Goal: Navigation & Orientation: Find specific page/section

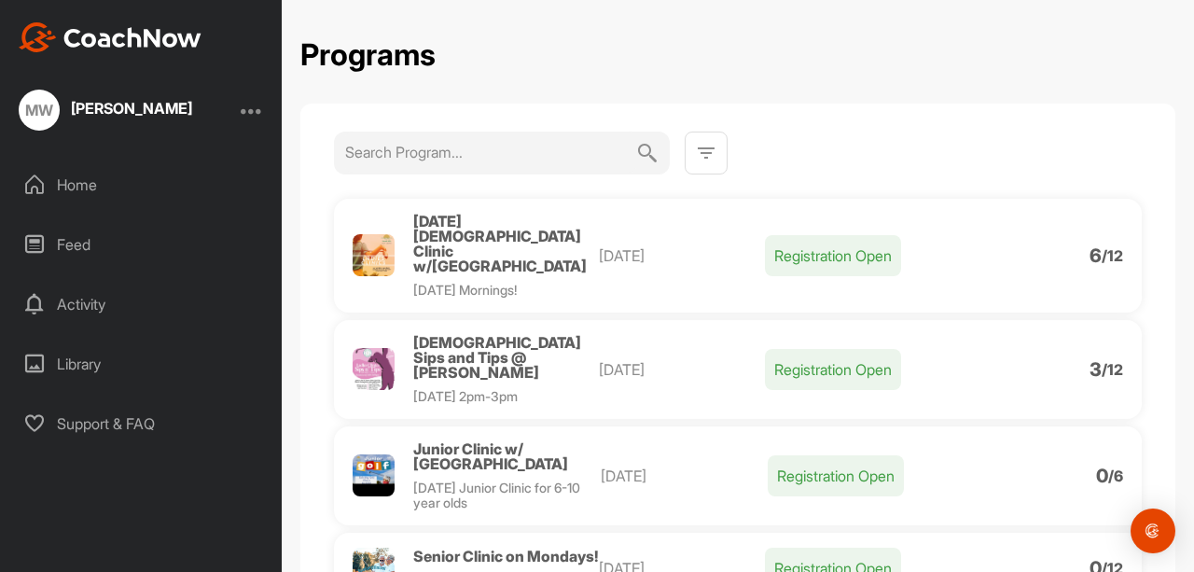
click at [53, 303] on div "Activity" at bounding box center [141, 304] width 263 height 47
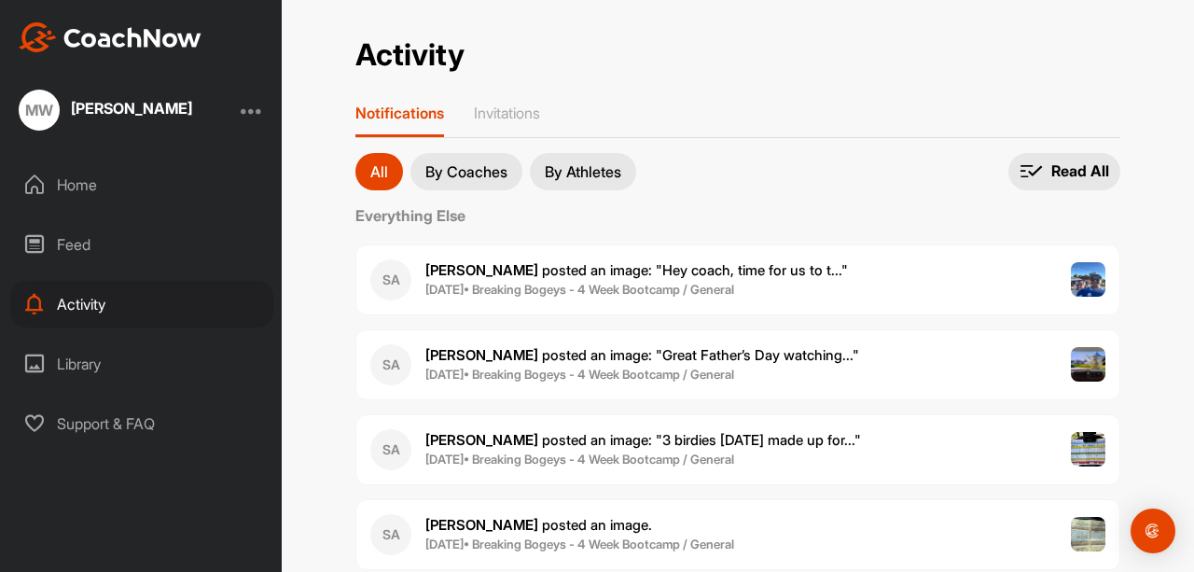
click at [466, 173] on p "By Coaches" at bounding box center [466, 171] width 82 height 15
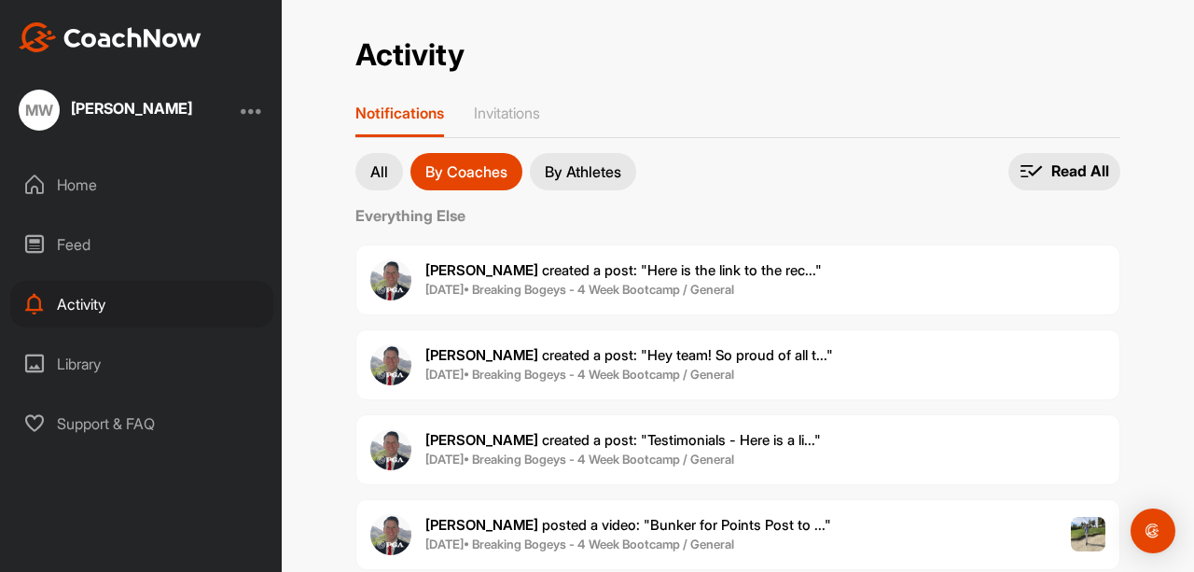
click at [33, 188] on icon at bounding box center [34, 184] width 22 height 22
